Goal: Task Accomplishment & Management: Use online tool/utility

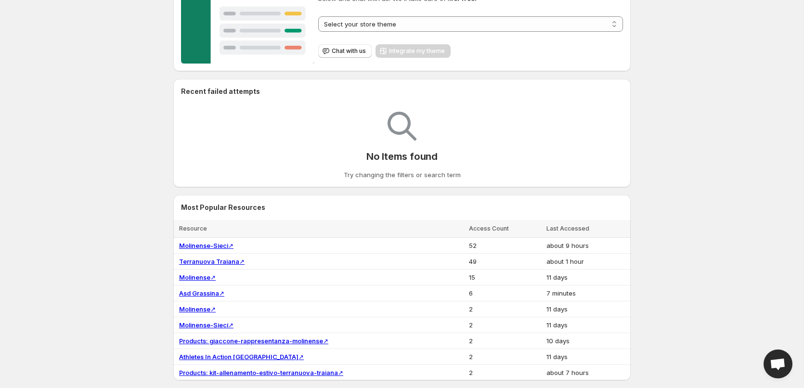
scroll to position [193, 0]
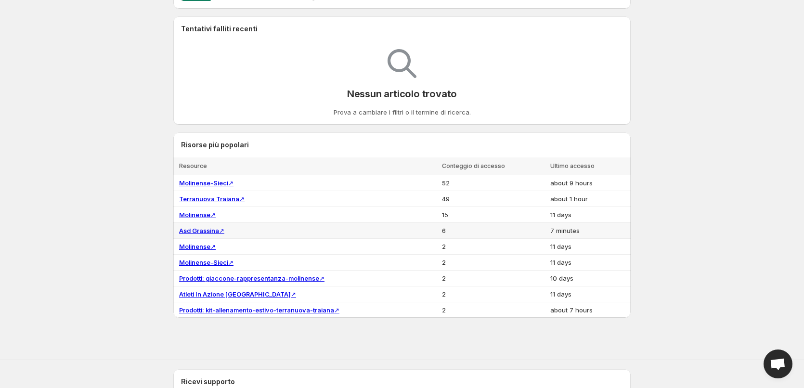
click at [198, 232] on link "Asd Grassina ↗" at bounding box center [201, 231] width 45 height 8
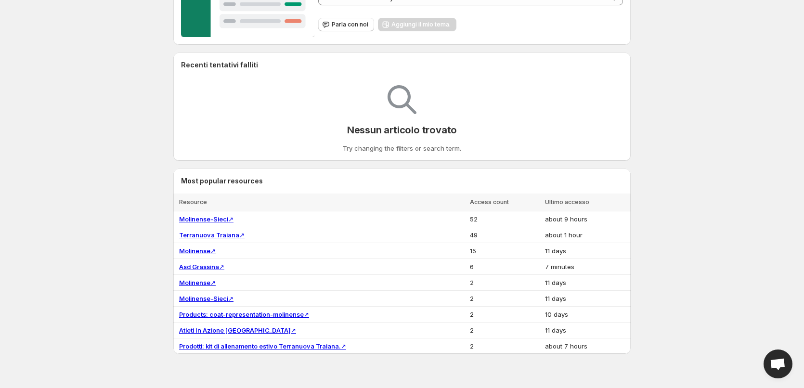
scroll to position [241, 0]
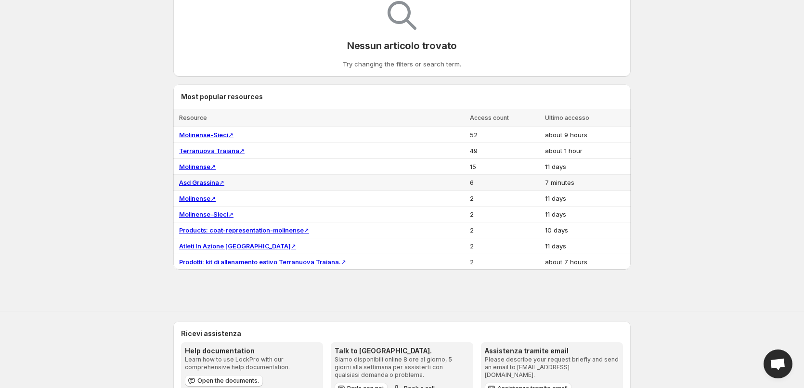
click at [223, 183] on link "Asd Grassina ↗" at bounding box center [201, 183] width 45 height 8
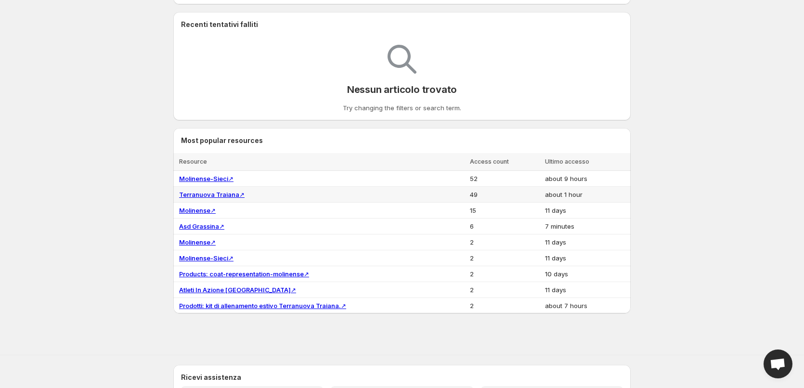
scroll to position [228, 0]
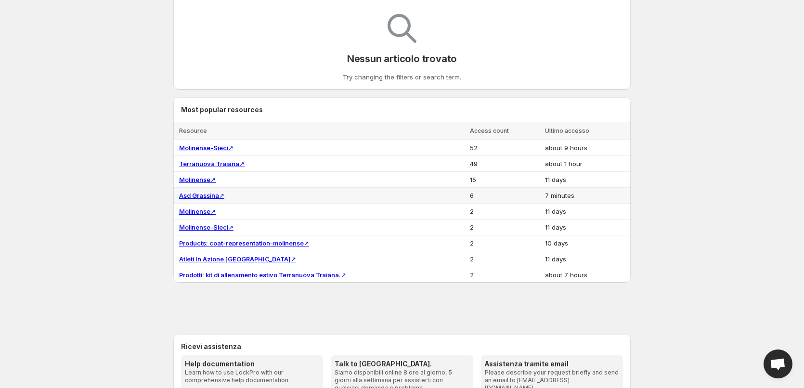
click at [253, 193] on td "Asd Grassina ↗" at bounding box center [320, 196] width 294 height 16
click at [253, 195] on td "Asd Grassina ↗" at bounding box center [320, 196] width 294 height 16
click at [569, 194] on td "7 minutes" at bounding box center [586, 196] width 89 height 16
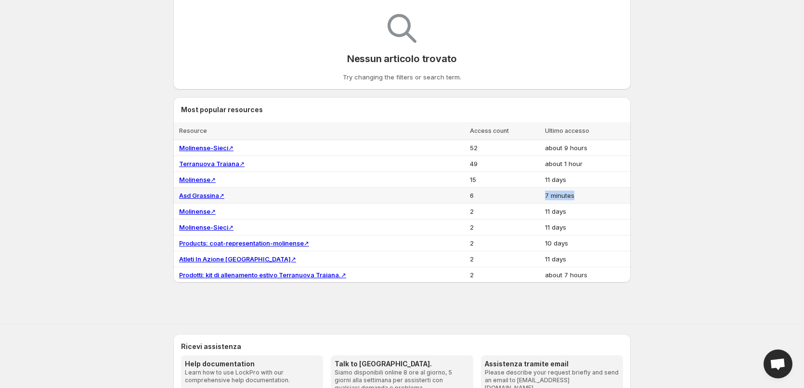
click at [569, 194] on td "7 minutes" at bounding box center [586, 196] width 89 height 16
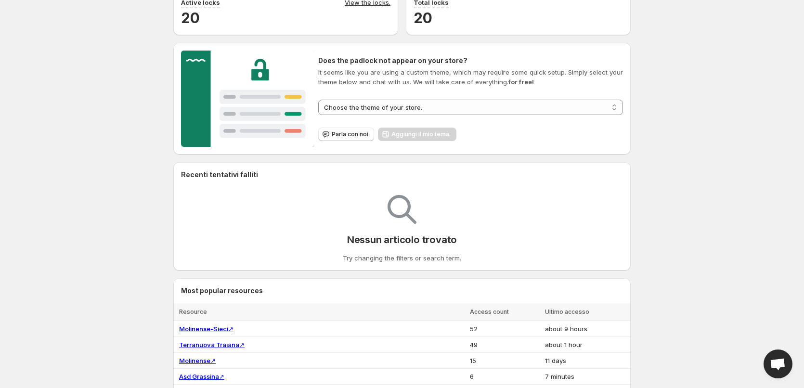
scroll to position [48, 0]
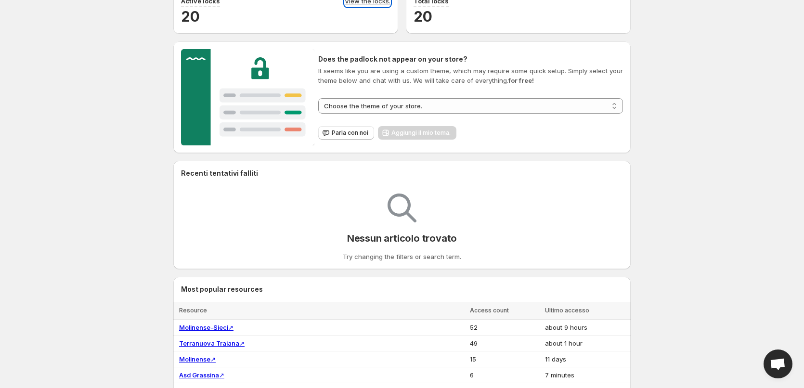
click at [372, 0] on link "View the locks." at bounding box center [368, 1] width 46 height 11
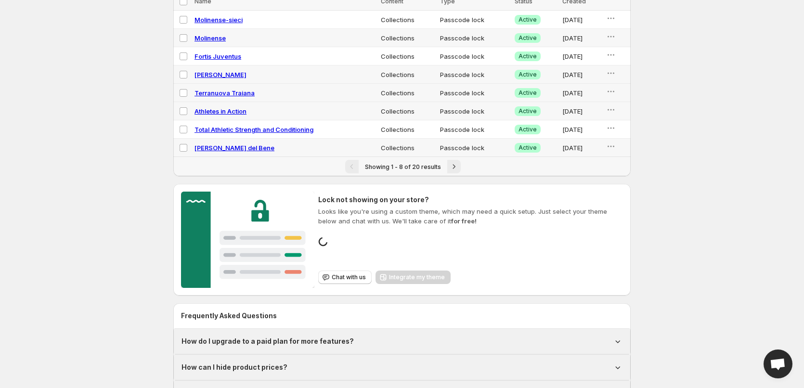
scroll to position [25, 0]
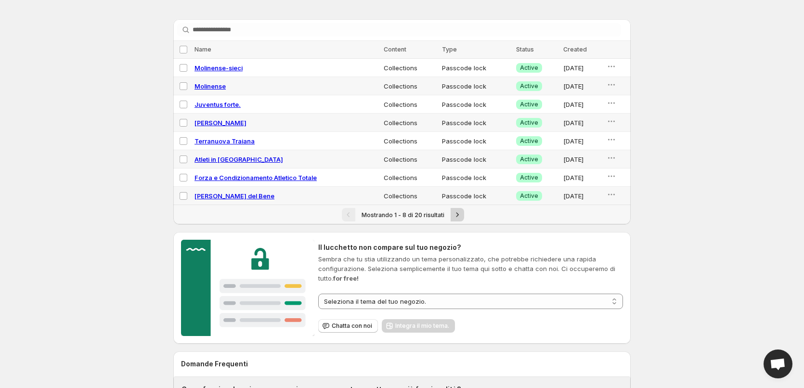
click at [456, 212] on icon "Next" at bounding box center [458, 215] width 10 height 10
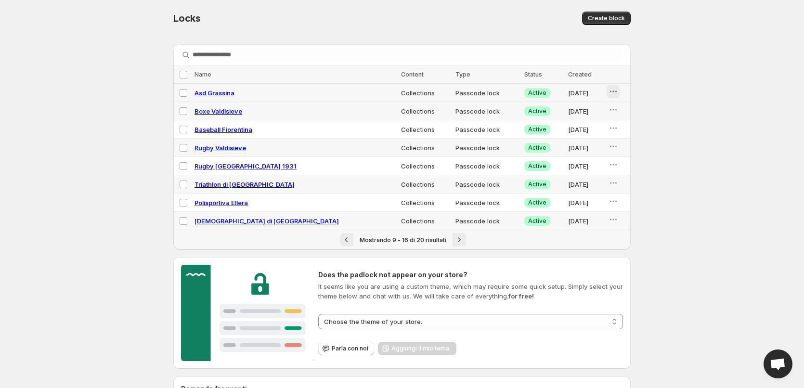
click at [609, 88] on icon "button" at bounding box center [614, 92] width 10 height 10
click at [266, 93] on div "Asd Grassina" at bounding box center [295, 93] width 201 height 10
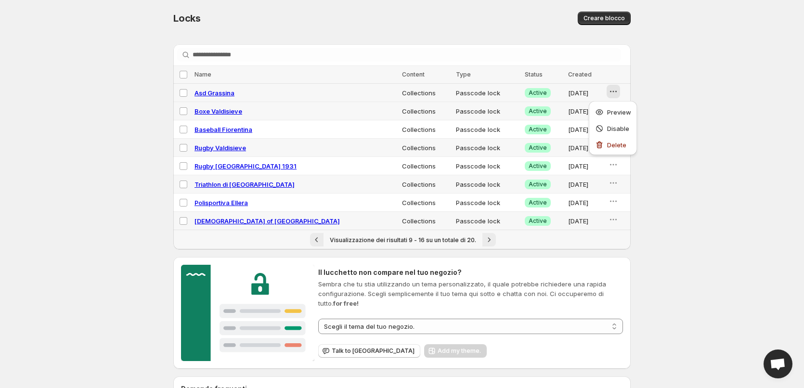
click at [228, 93] on span "Asd Grassina" at bounding box center [215, 93] width 40 height 8
select select "**********"
select select "******"
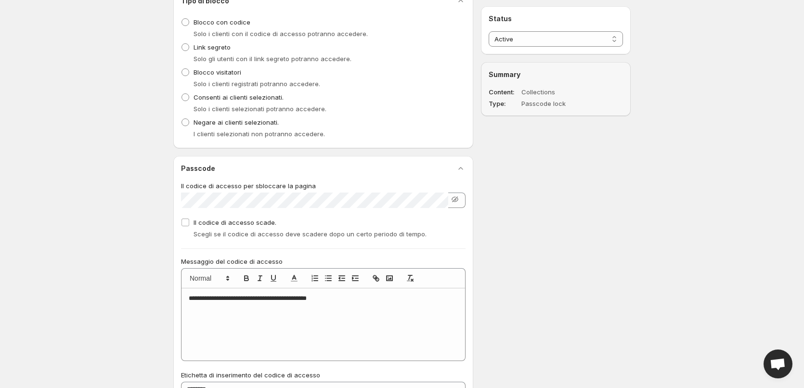
scroll to position [289, 0]
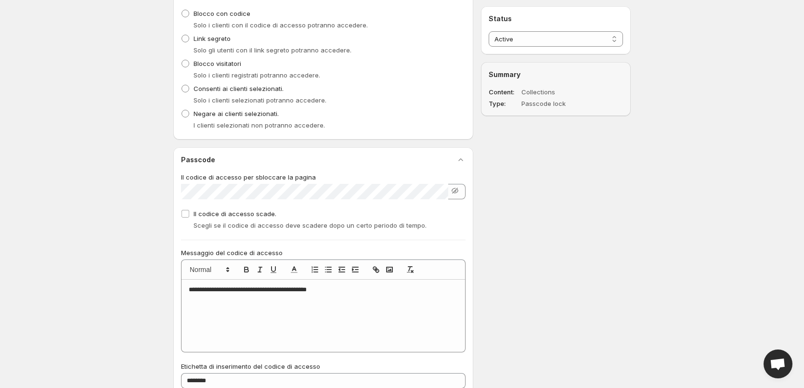
click at [464, 188] on div at bounding box center [323, 191] width 285 height 15
click at [455, 192] on icon "button" at bounding box center [455, 191] width 6 height 6
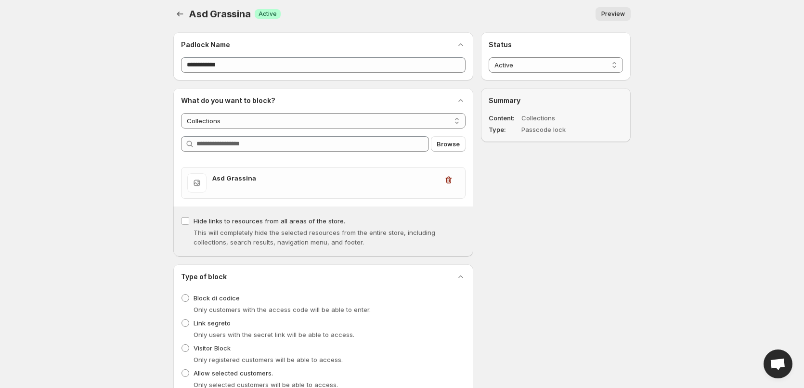
scroll to position [0, 0]
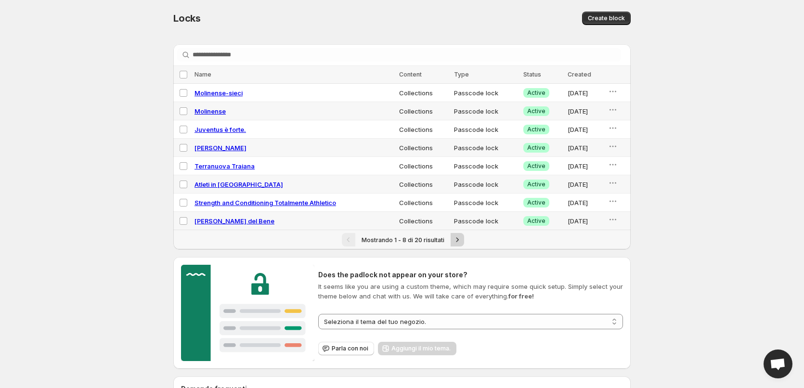
click at [458, 239] on icon "Next" at bounding box center [458, 240] width 10 height 10
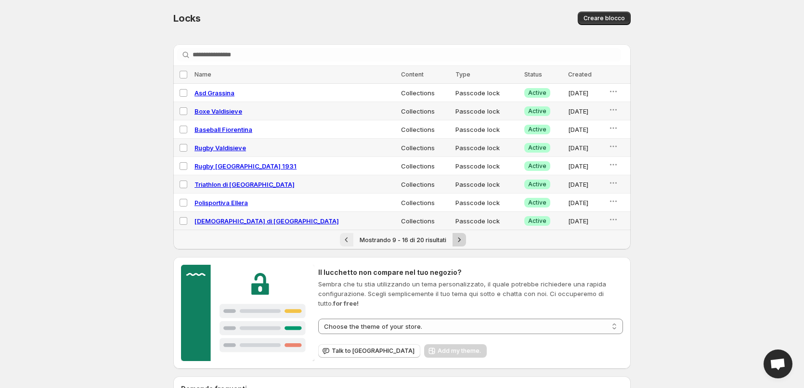
click at [458, 239] on icon "Next" at bounding box center [460, 240] width 10 height 10
